Goal: Task Accomplishment & Management: Manage account settings

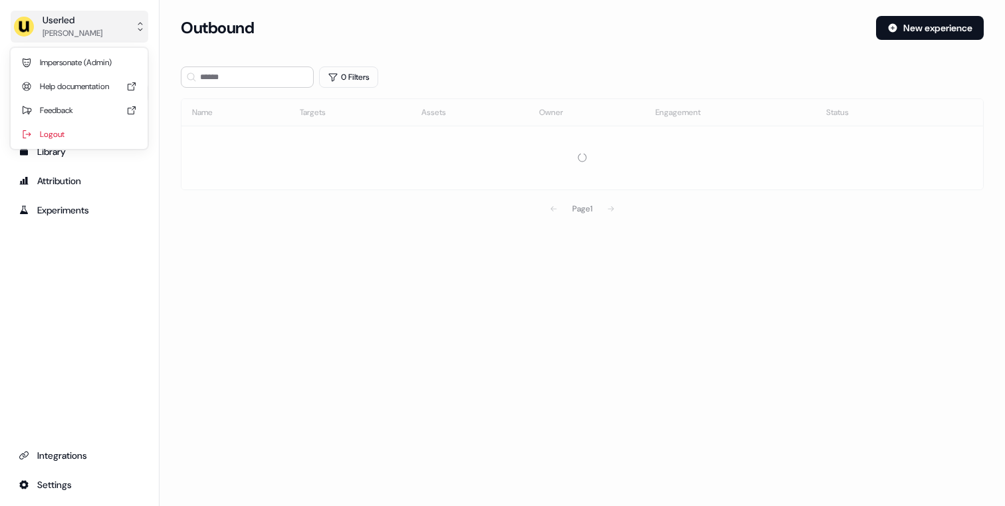
click at [81, 27] on div "[PERSON_NAME]" at bounding box center [73, 33] width 60 height 13
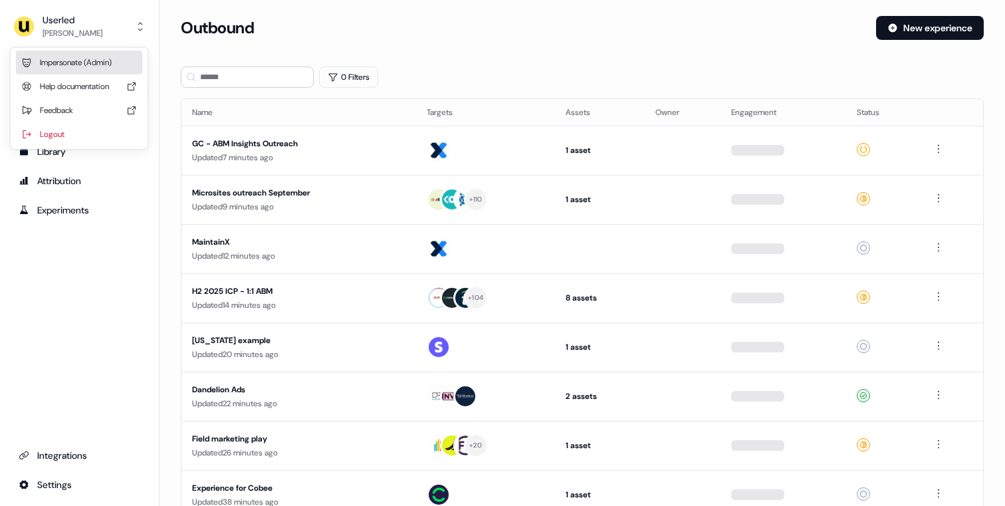
click at [74, 56] on div "Impersonate (Admin)" at bounding box center [79, 62] width 126 height 24
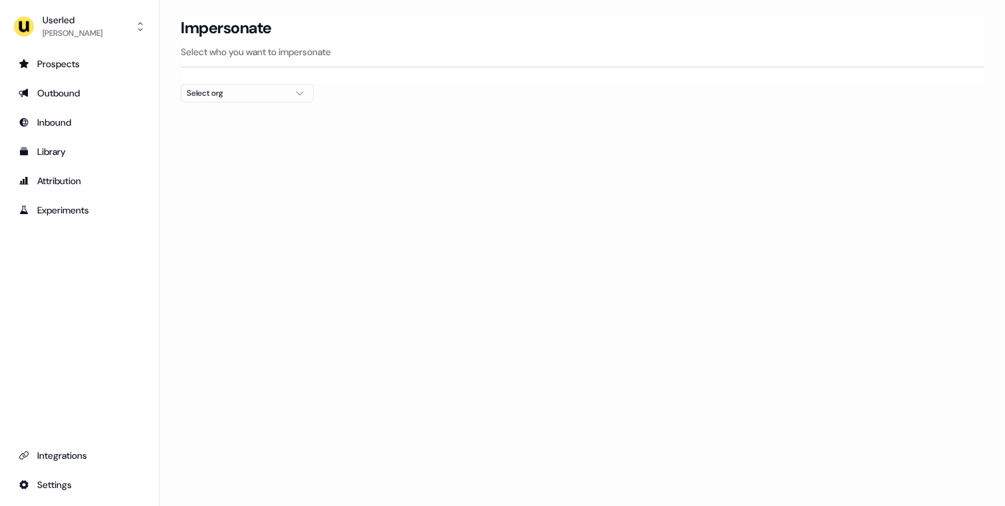
click at [277, 90] on div "Select org" at bounding box center [237, 92] width 100 height 13
type input "****"
click at [231, 205] on div "test-onsec" at bounding box center [247, 204] width 132 height 21
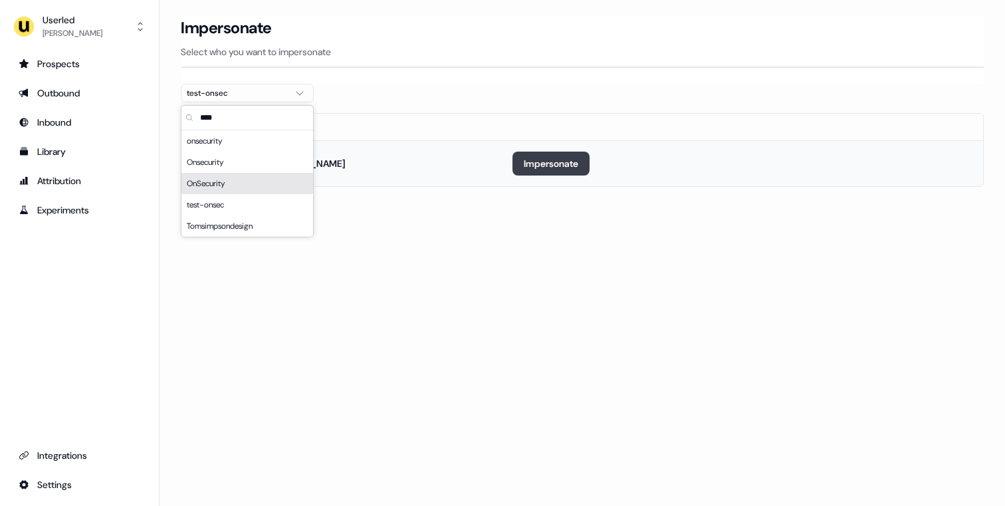
click at [553, 155] on button "Impersonate" at bounding box center [550, 163] width 77 height 24
